Goal: Browse casually

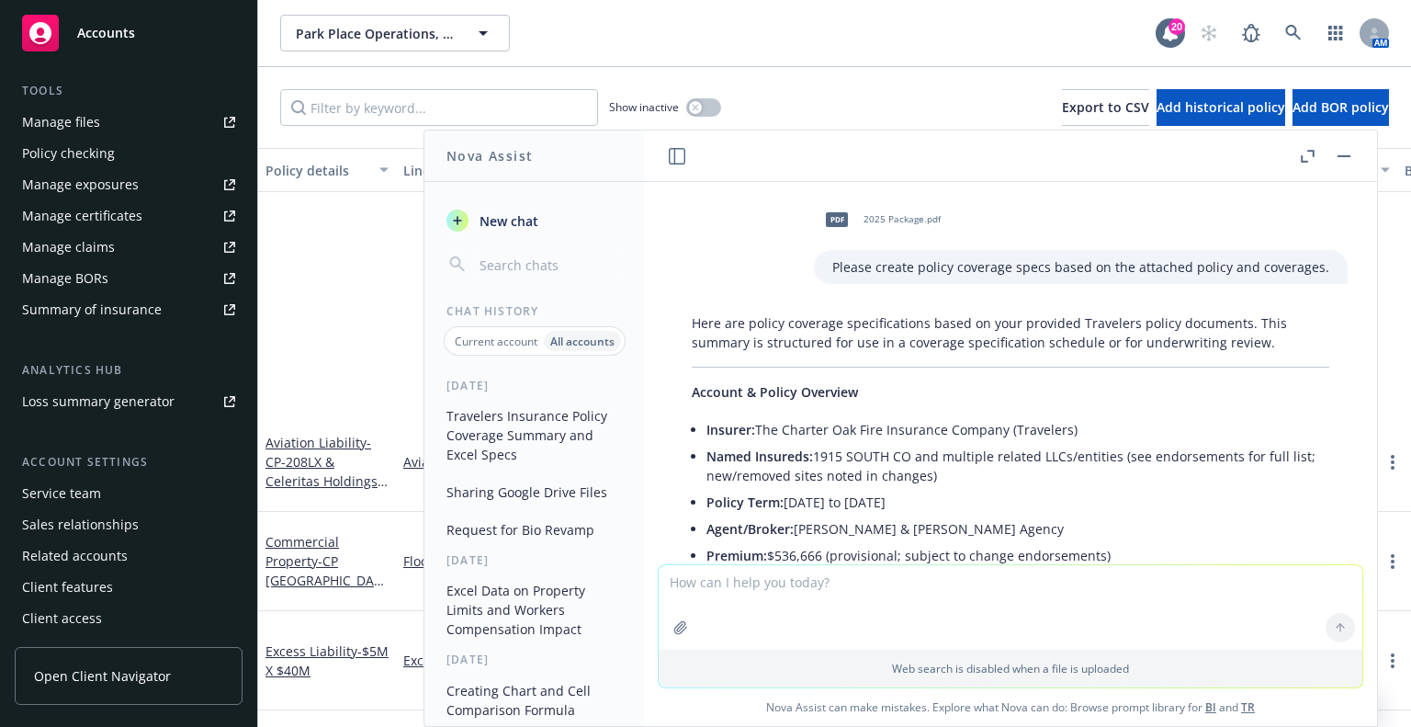
scroll to position [0, 316]
